Goal: Check status

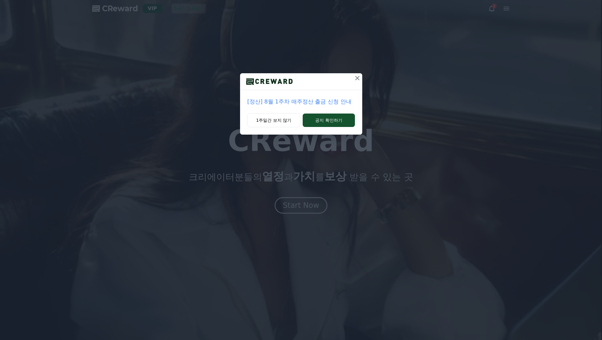
click at [358, 77] on icon at bounding box center [357, 78] width 4 height 4
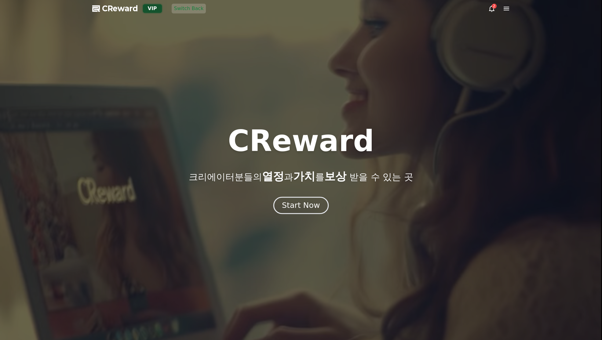
click at [316, 202] on div "Start Now" at bounding box center [301, 205] width 38 height 10
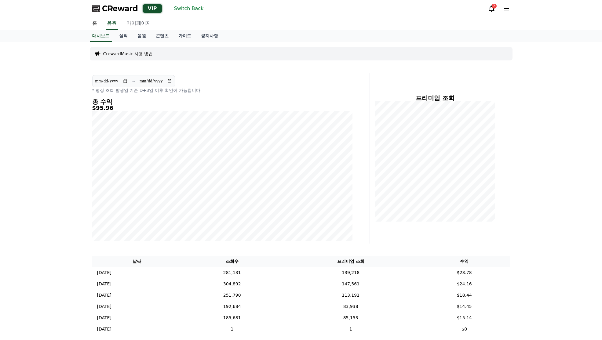
click at [143, 24] on link "마이페이지" at bounding box center [139, 23] width 34 height 13
select select "**********"
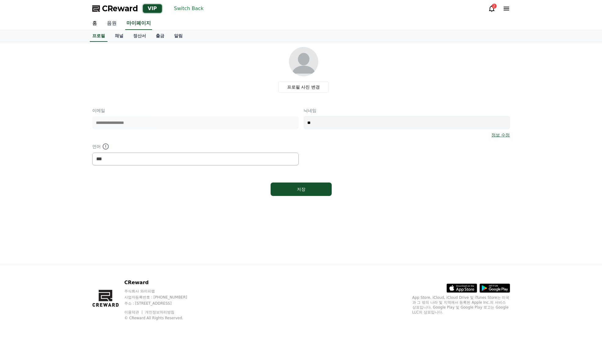
click at [111, 26] on link "음원" at bounding box center [112, 23] width 20 height 13
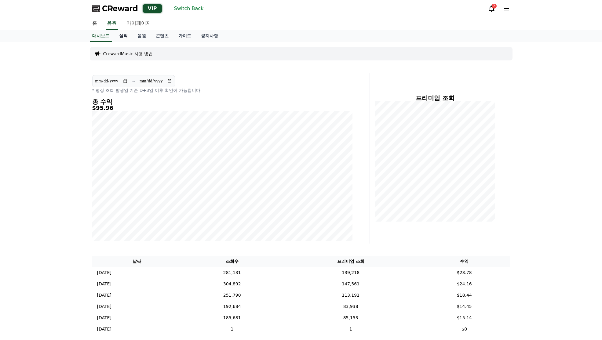
click at [124, 35] on link "실적" at bounding box center [123, 36] width 18 height 12
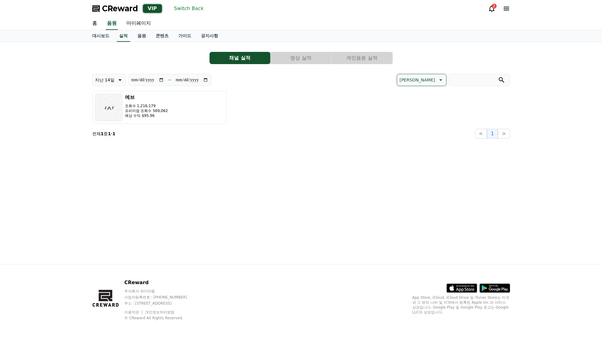
click at [309, 57] on button "영상 실적" at bounding box center [300, 58] width 61 height 12
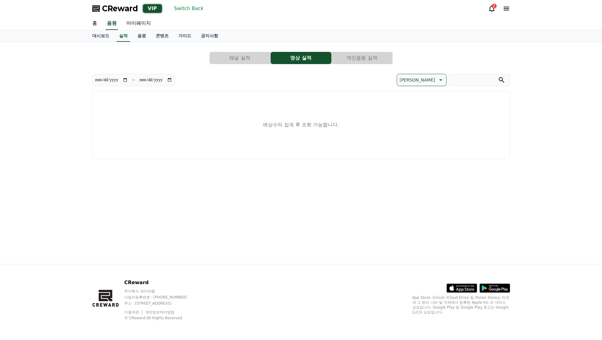
click at [191, 10] on button "Switch Back" at bounding box center [189, 9] width 34 height 10
